Goal: Use online tool/utility

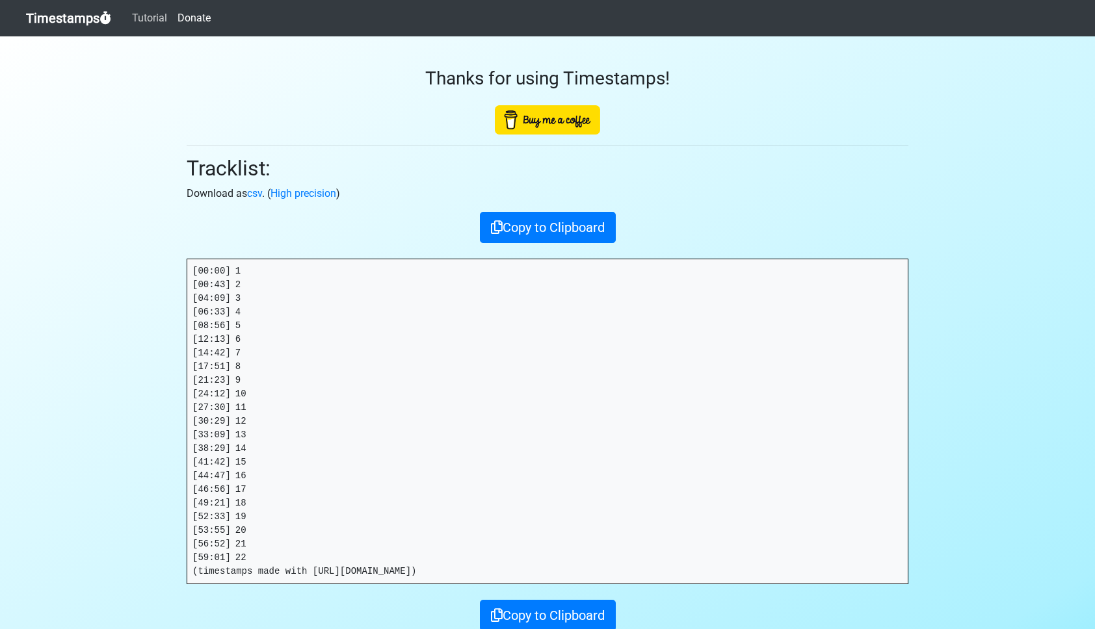
scroll to position [4, 0]
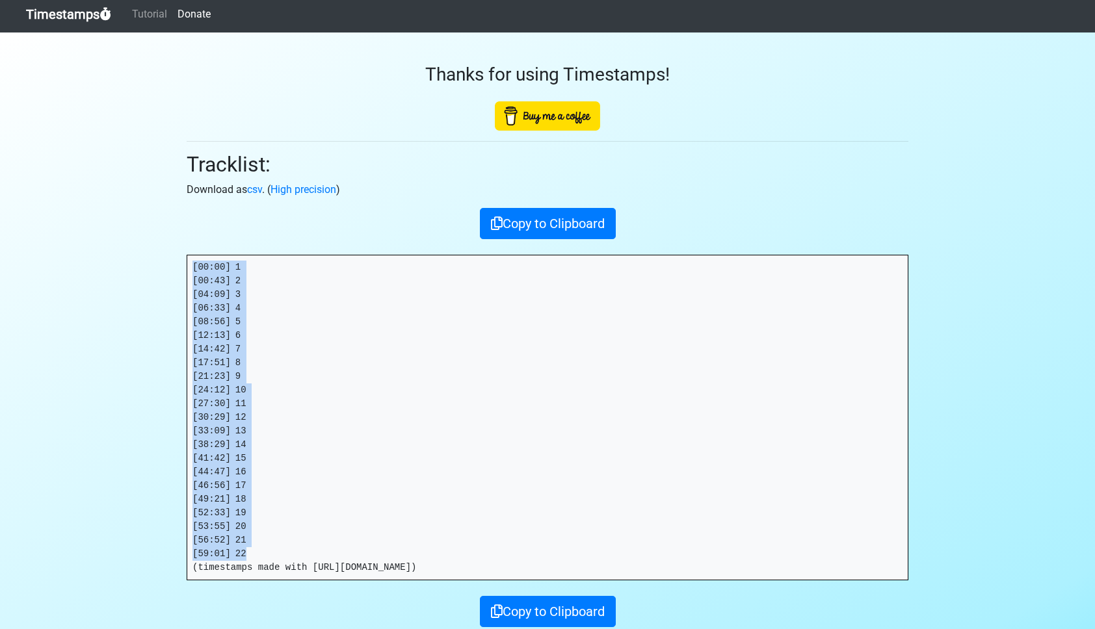
click at [58, 12] on link "Timestamps" at bounding box center [68, 14] width 85 height 26
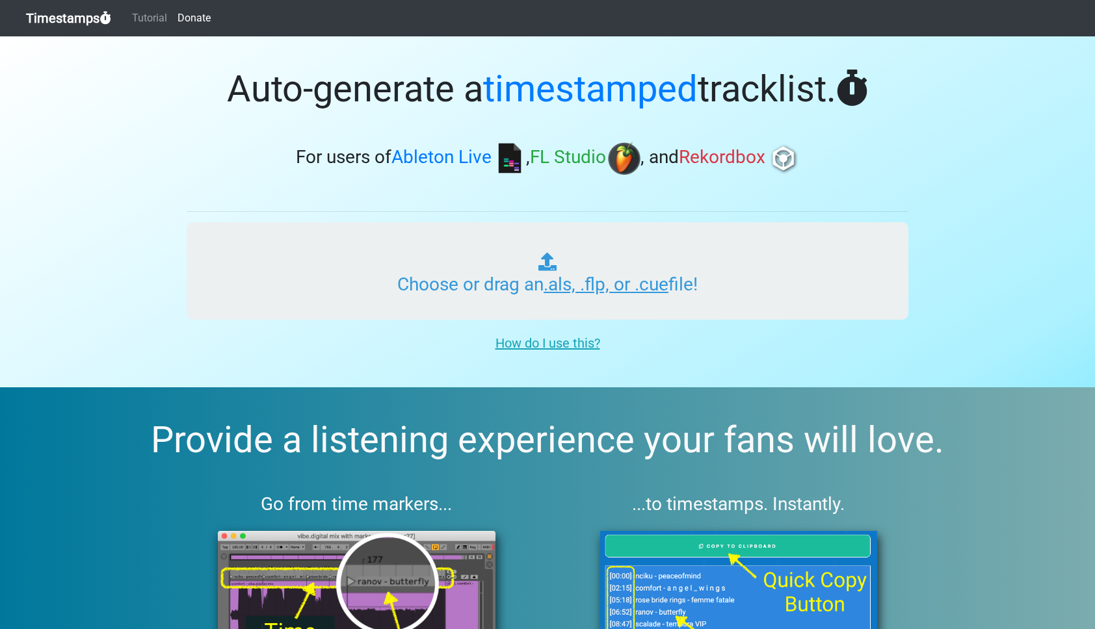
type input "C:\fakepath\ITMXL_PLAYLIST_045_IMPACT_20251010.als"
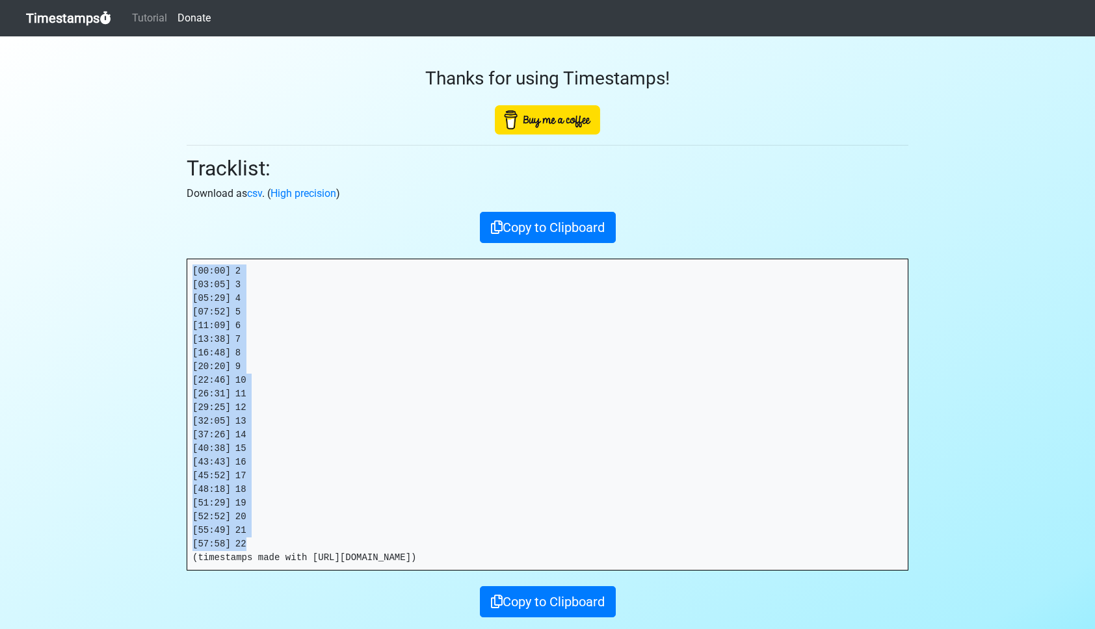
drag, startPoint x: 192, startPoint y: 268, endPoint x: 283, endPoint y: 547, distance: 293.3
click at [282, 548] on pre "[00:00] 2 [03:05] 3 [05:29] 4 [07:52] 5 [11:09] 6 [13:38] 7 [16:48] 8 [20:20] 9…" at bounding box center [547, 414] width 720 height 311
copy pre "[00:00] 2 [03:05] 3 [05:29] 4 [07:52] 5 [11:09] 6 [13:38] 7 [16:48] 8 [20:20] 9…"
